Goal: Use online tool/utility: Utilize a website feature to perform a specific function

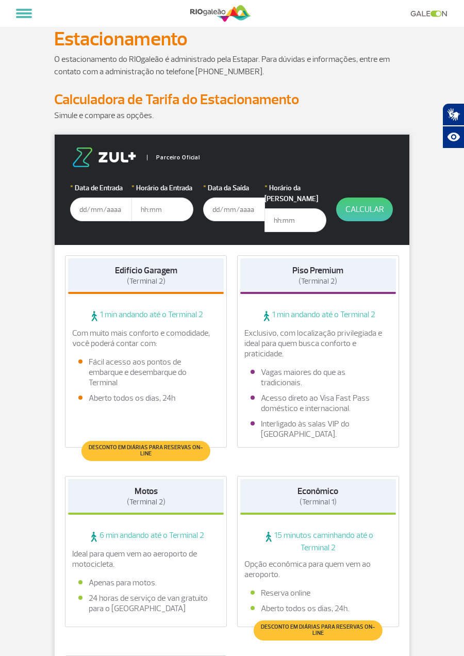
click at [85, 208] on input "text" at bounding box center [101, 210] width 62 height 24
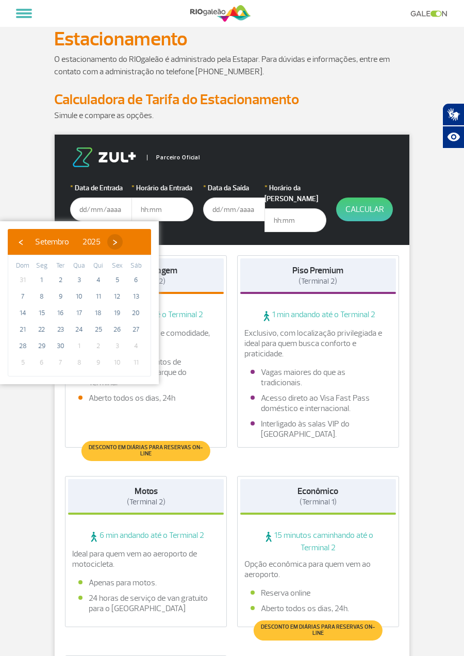
click at [123, 243] on span "›" at bounding box center [114, 241] width 15 height 15
click at [124, 242] on span "›" at bounding box center [116, 241] width 15 height 15
type input "[DATE]"
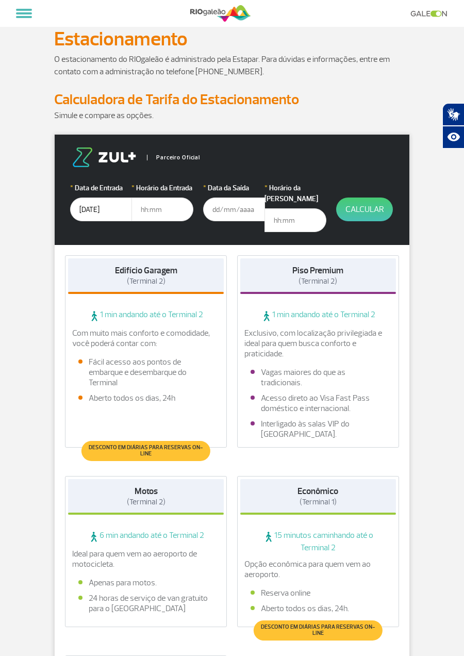
click at [154, 207] on input "text" at bounding box center [163, 210] width 62 height 24
type input "09:00"
click at [227, 212] on input "text" at bounding box center [234, 210] width 62 height 24
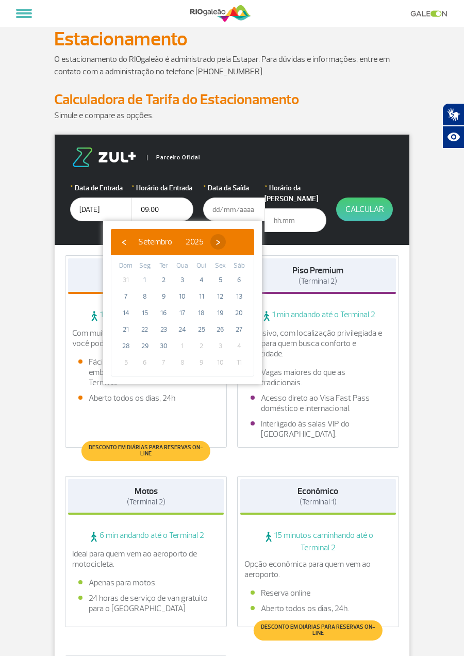
click at [226, 242] on span "›" at bounding box center [217, 241] width 15 height 15
click at [220, 241] on span "›" at bounding box center [211, 241] width 15 height 15
click at [227, 238] on span "›" at bounding box center [219, 241] width 15 height 15
type input "[DATE]"
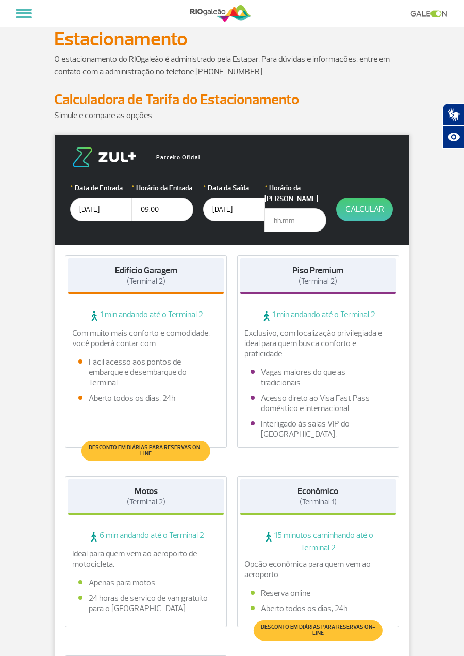
click at [281, 208] on input "text" at bounding box center [296, 220] width 62 height 24
type input "14:00"
click at [363, 210] on button "Calcular" at bounding box center [364, 210] width 57 height 24
